Goal: Task Accomplishment & Management: Use online tool/utility

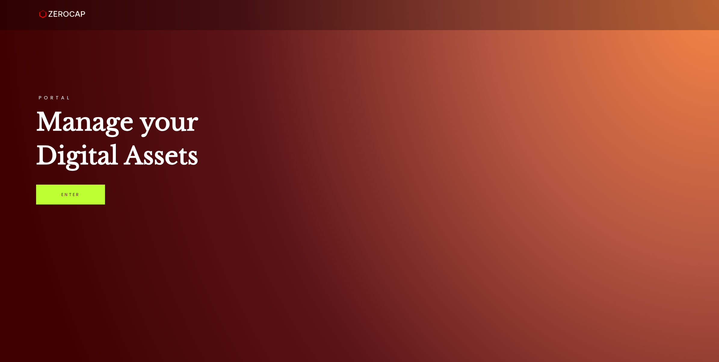
click at [105, 190] on link "Enter" at bounding box center [70, 194] width 69 height 20
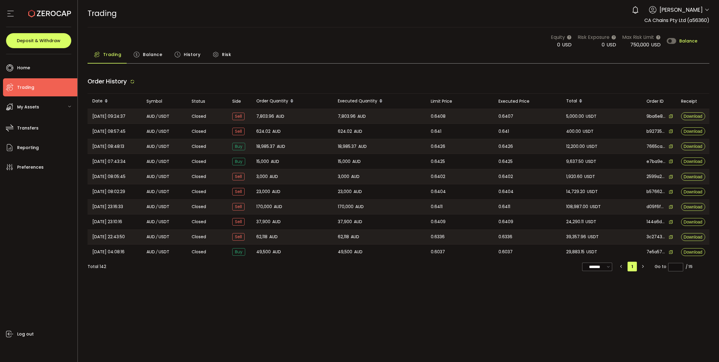
type input "***"
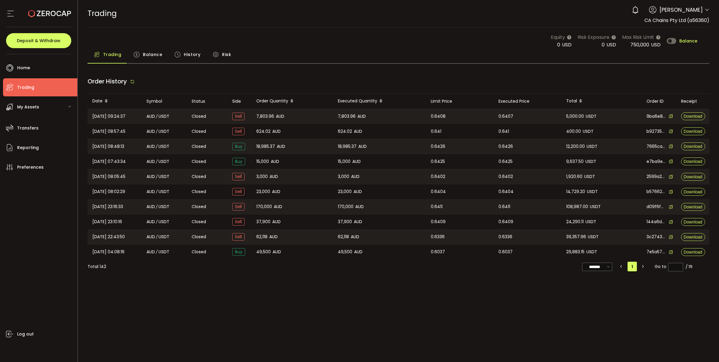
type input "***"
